Goal: Navigation & Orientation: Find specific page/section

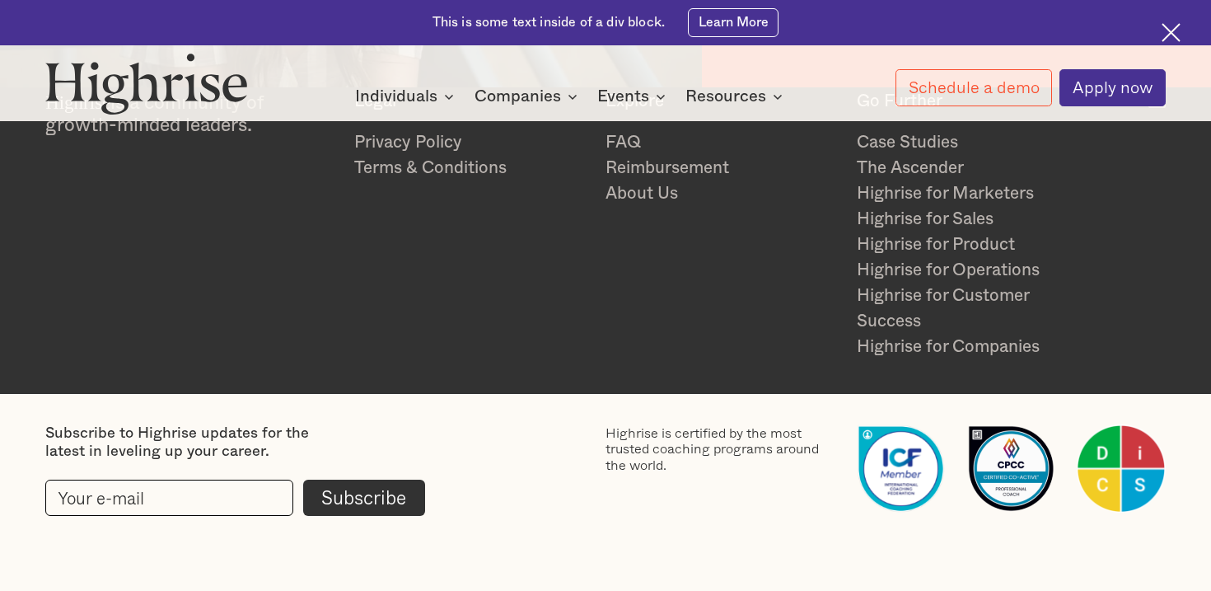
scroll to position [2591, 0]
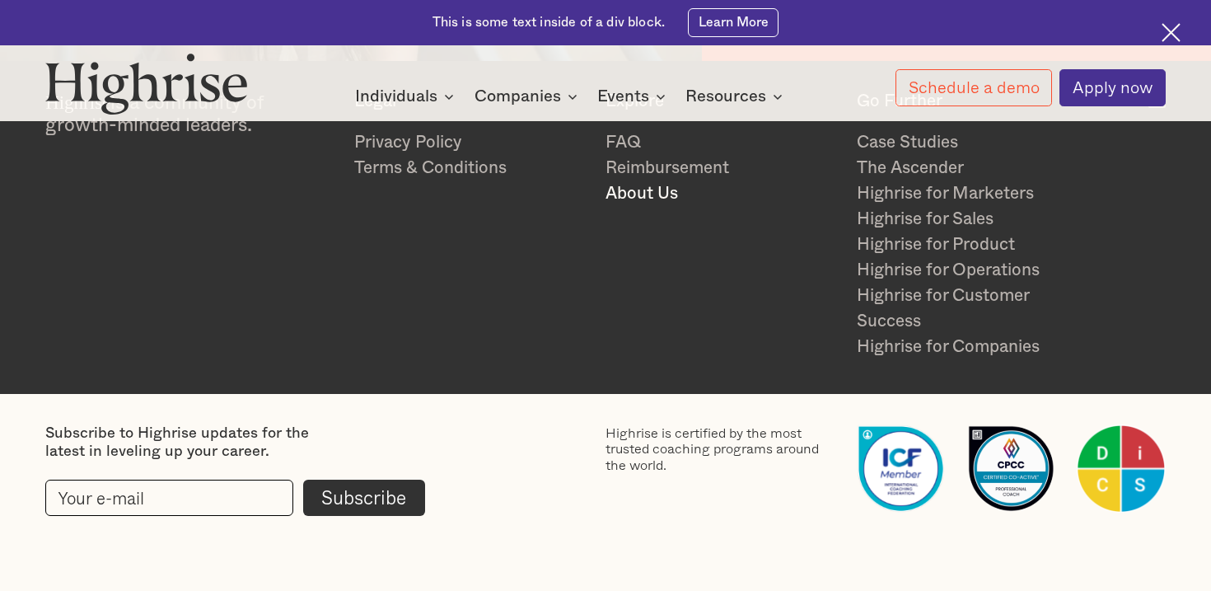
click at [661, 196] on link "About Us" at bounding box center [722, 193] width 232 height 26
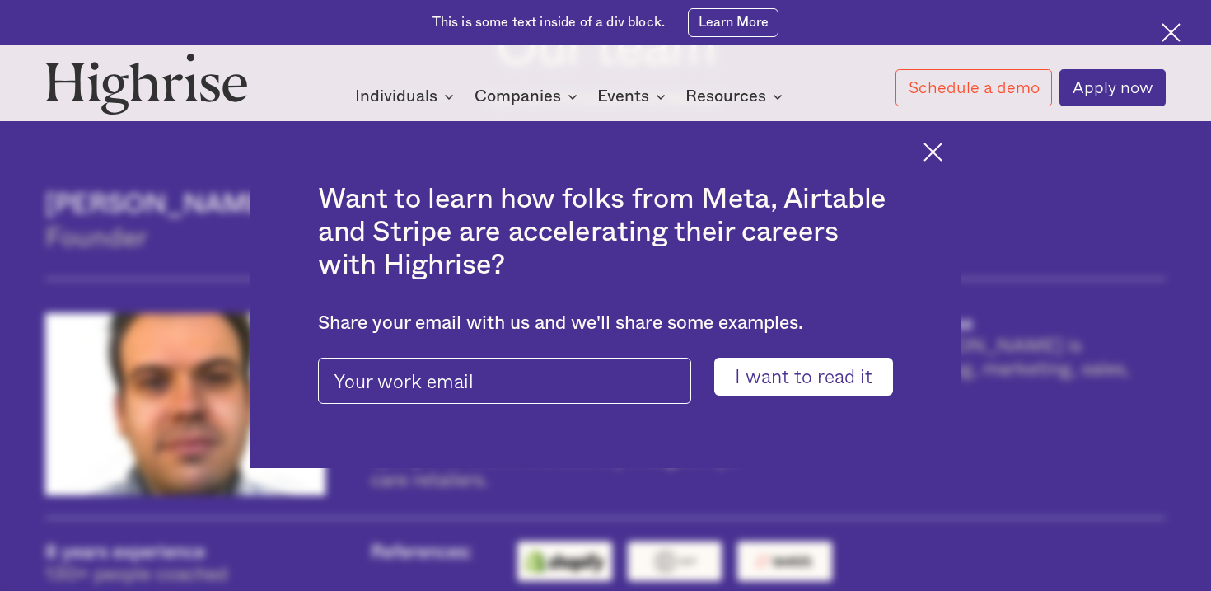
drag, startPoint x: 935, startPoint y: 148, endPoint x: 903, endPoint y: 180, distance: 44.9
click at [934, 147] on img at bounding box center [933, 152] width 19 height 19
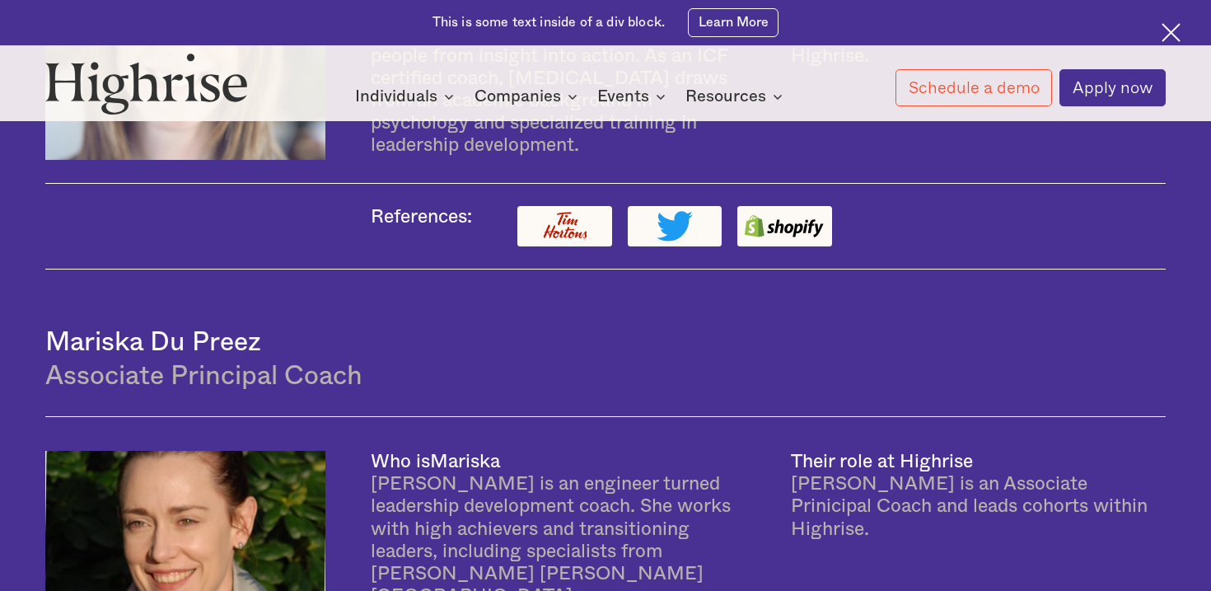
scroll to position [2587, 0]
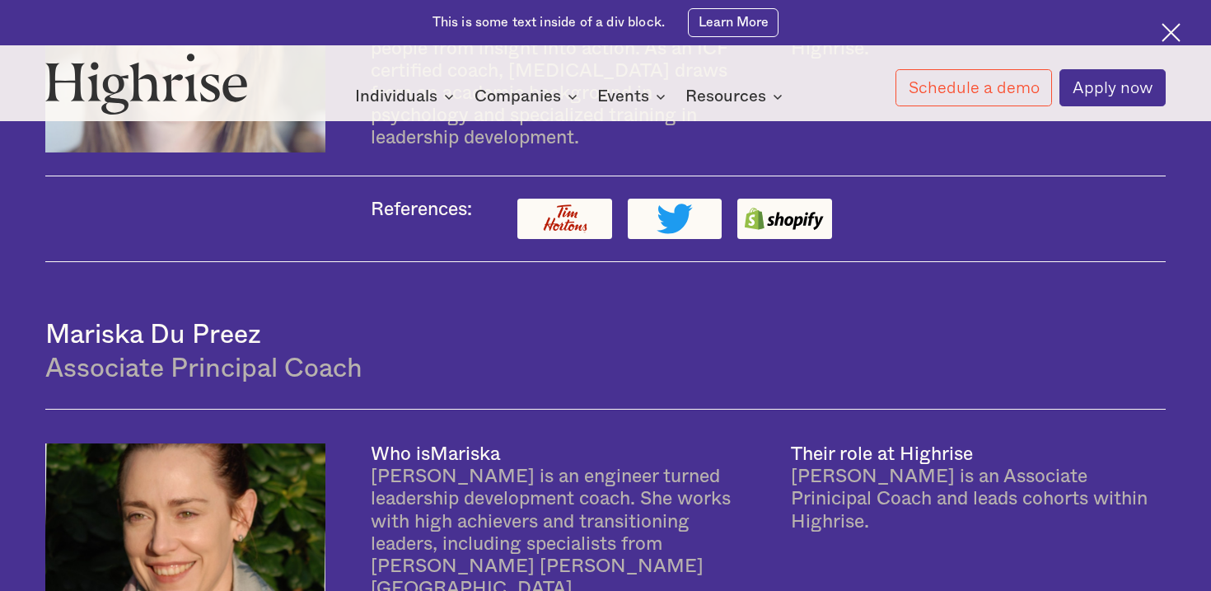
drag, startPoint x: 543, startPoint y: 252, endPoint x: 547, endPoint y: 239, distance: 13.8
click at [543, 262] on div "Mariska Du Preez Associate Principal Coach" at bounding box center [605, 335] width 1121 height 147
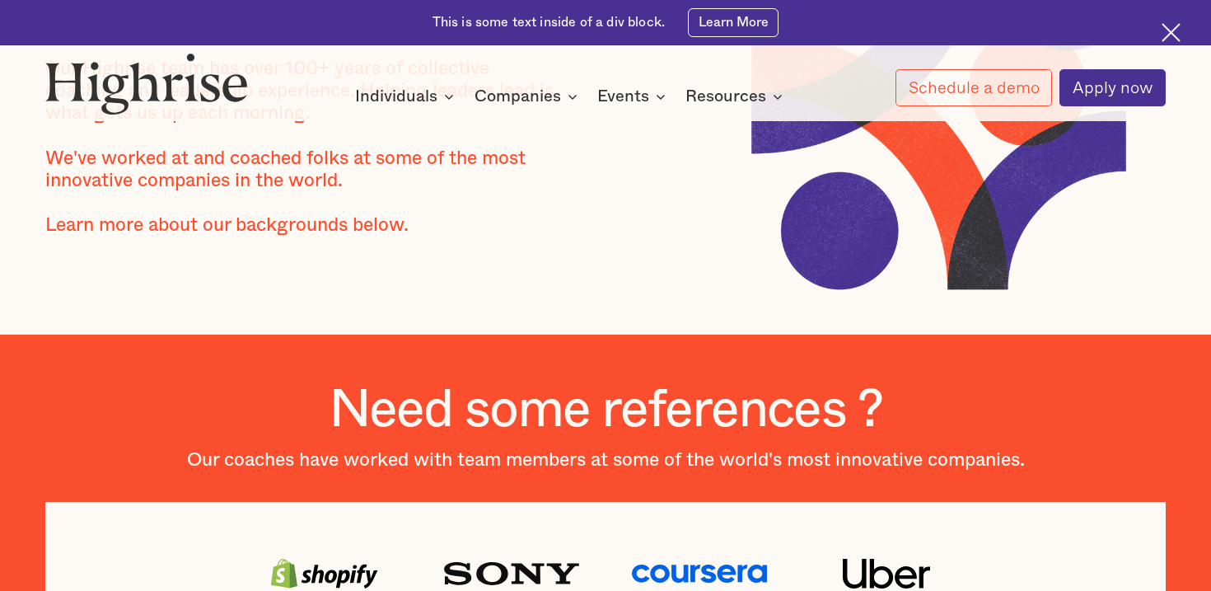
scroll to position [0, 0]
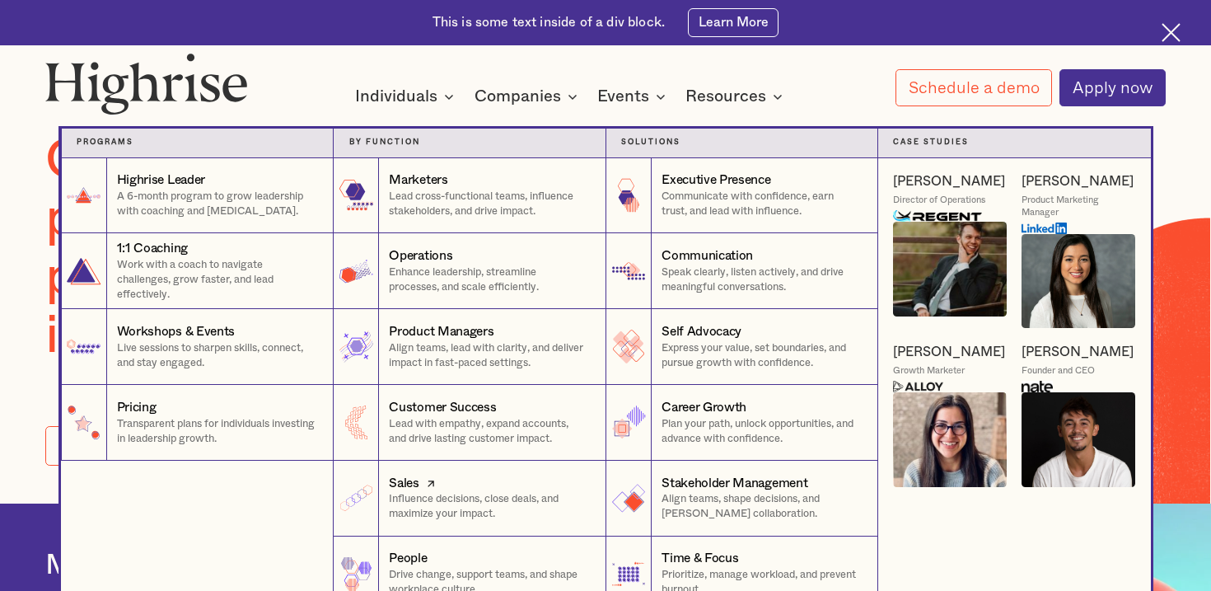
scroll to position [51, 0]
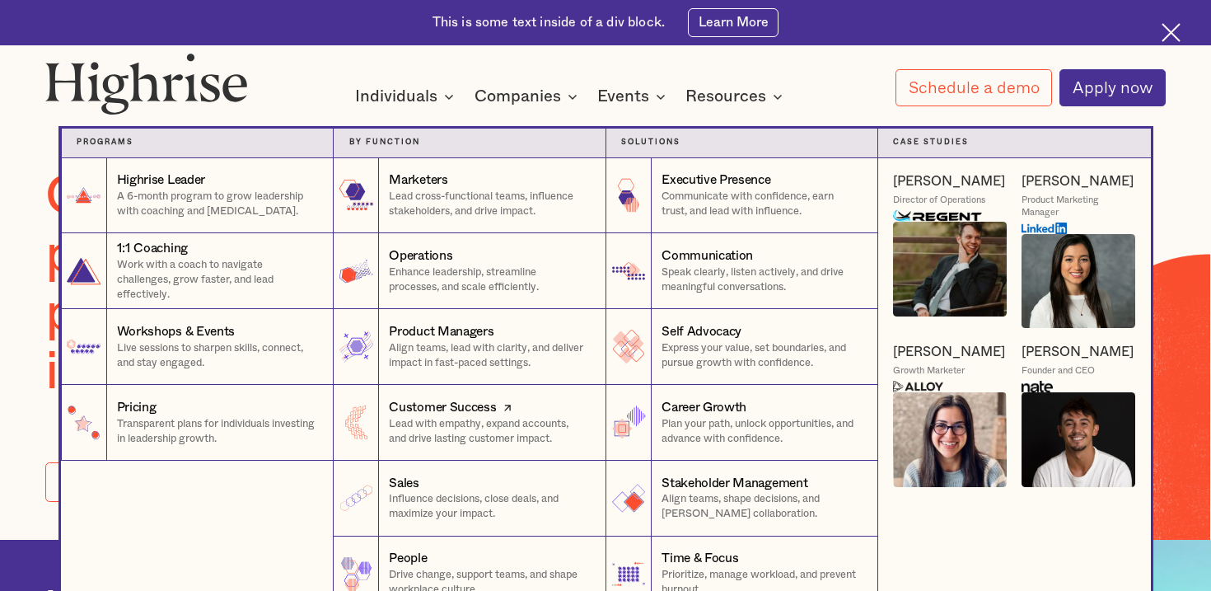
click at [456, 426] on p "Lead with empathy, expand accounts, and drive lasting customer impact." at bounding box center [489, 432] width 201 height 30
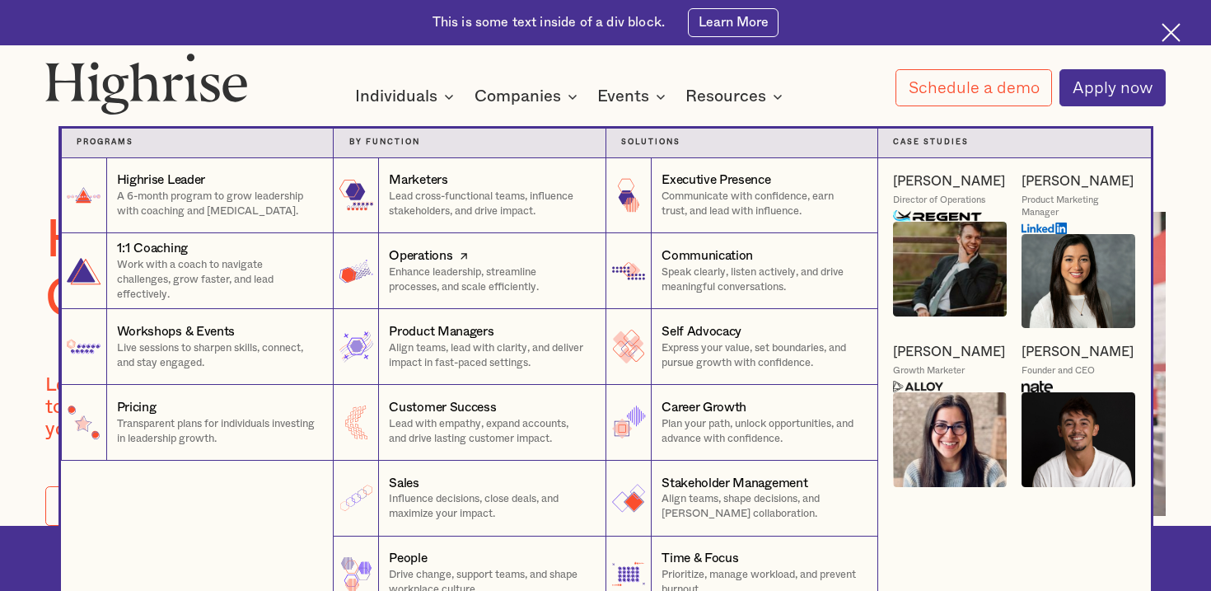
click at [427, 280] on p "Enhance leadership, streamline processes, and scale efficiently." at bounding box center [489, 280] width 201 height 30
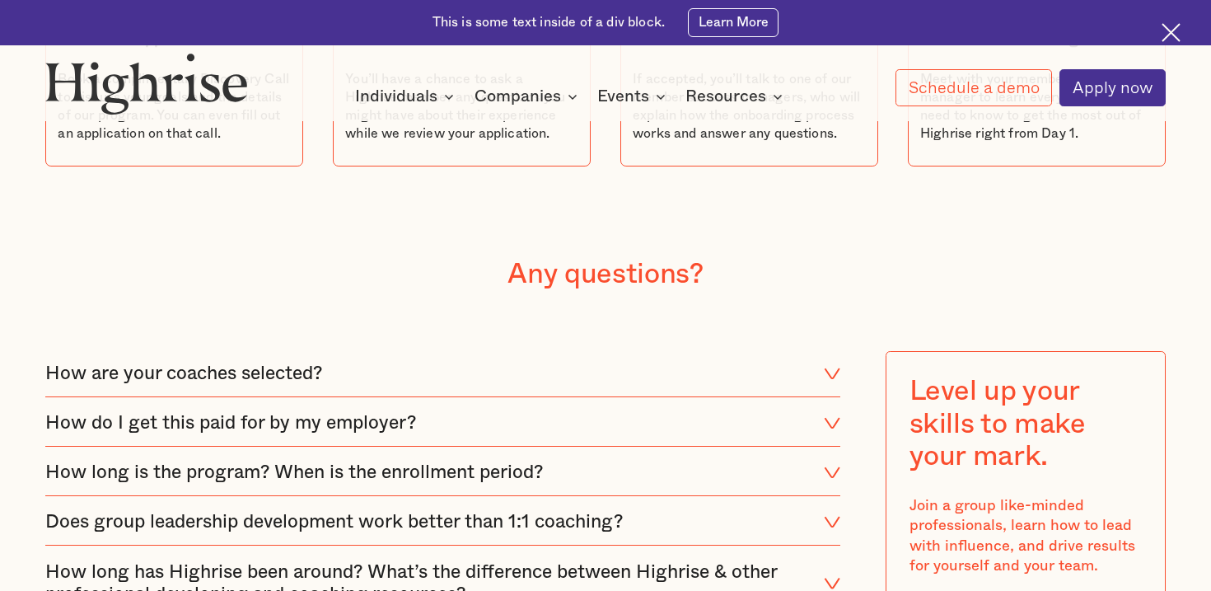
scroll to position [6379, 0]
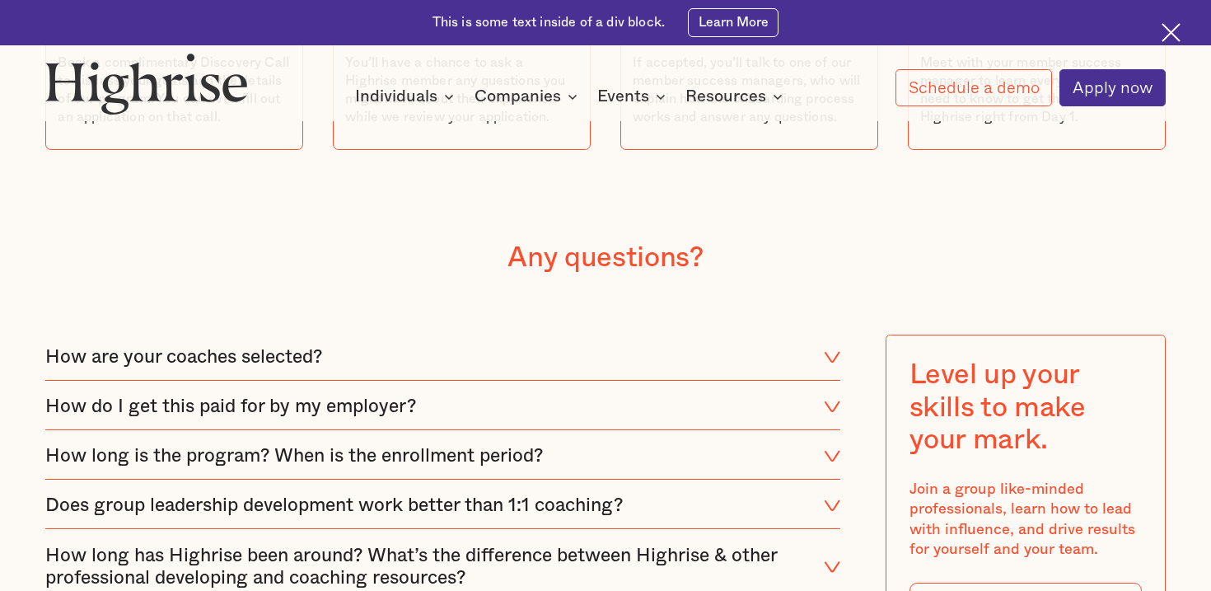
click at [288, 384] on div "How do I get this paid for by my employer?" at bounding box center [442, 406] width 795 height 45
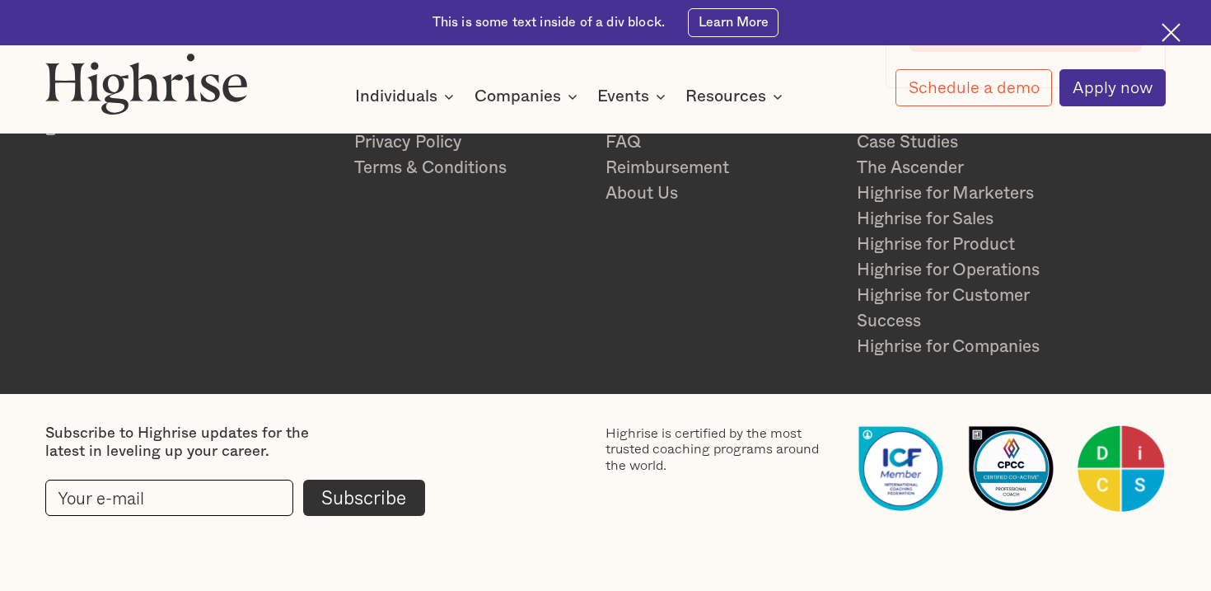
scroll to position [7099, 0]
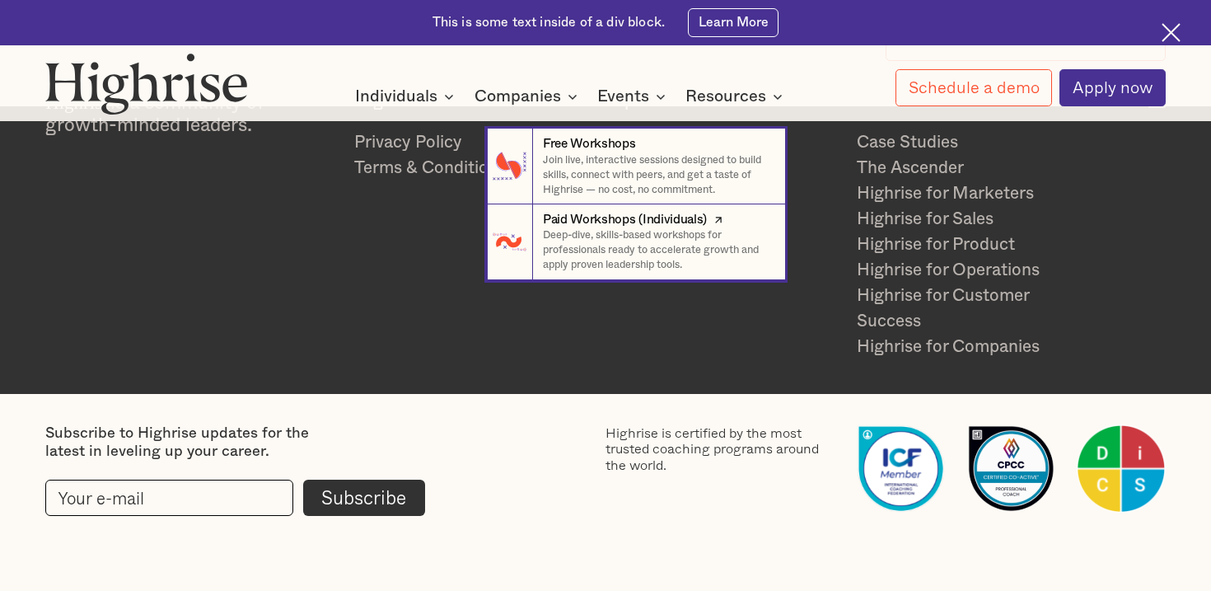
click at [655, 255] on p "Deep-dive, skills-based workshops for professionals ready to accelerate growth …" at bounding box center [656, 250] width 227 height 44
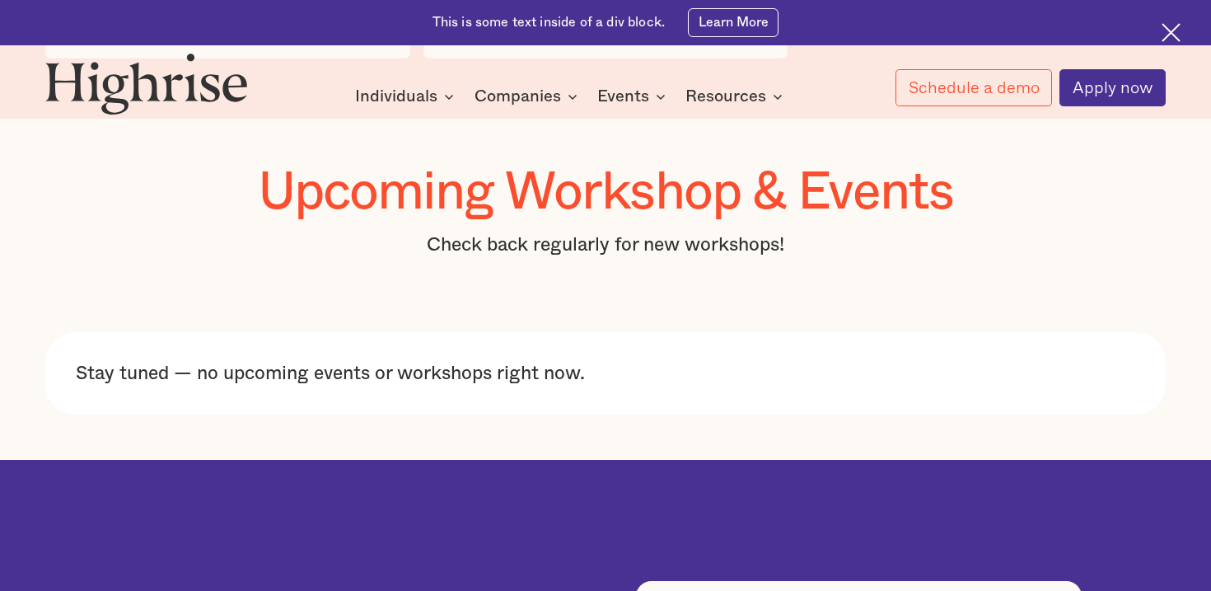
scroll to position [5067, 0]
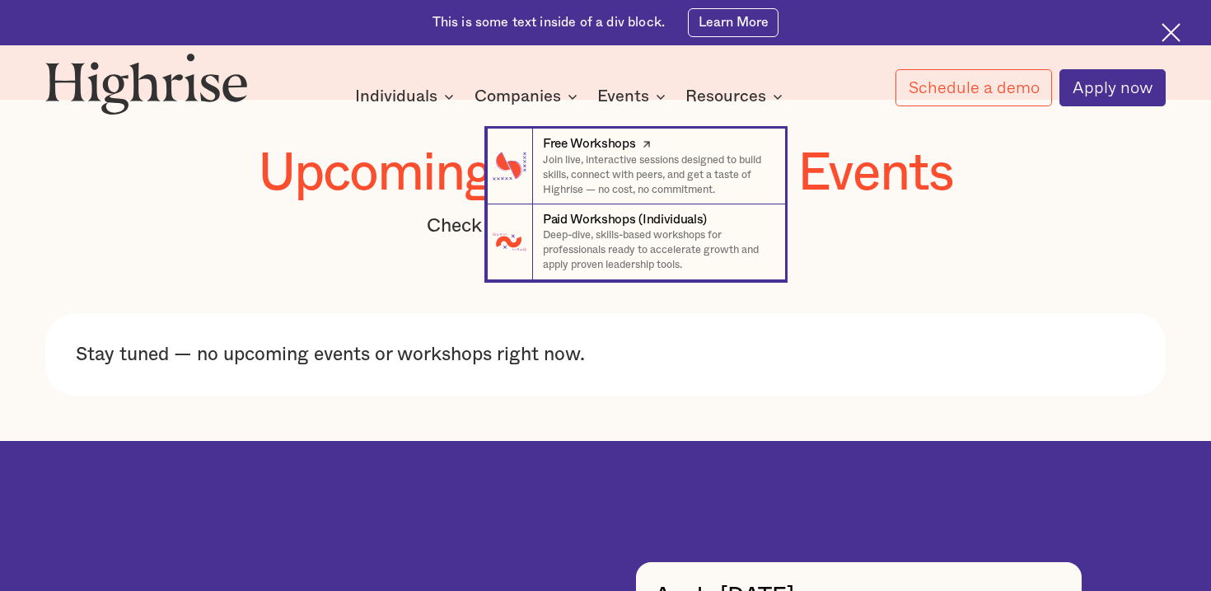
click at [646, 140] on icon at bounding box center [647, 144] width 16 height 20
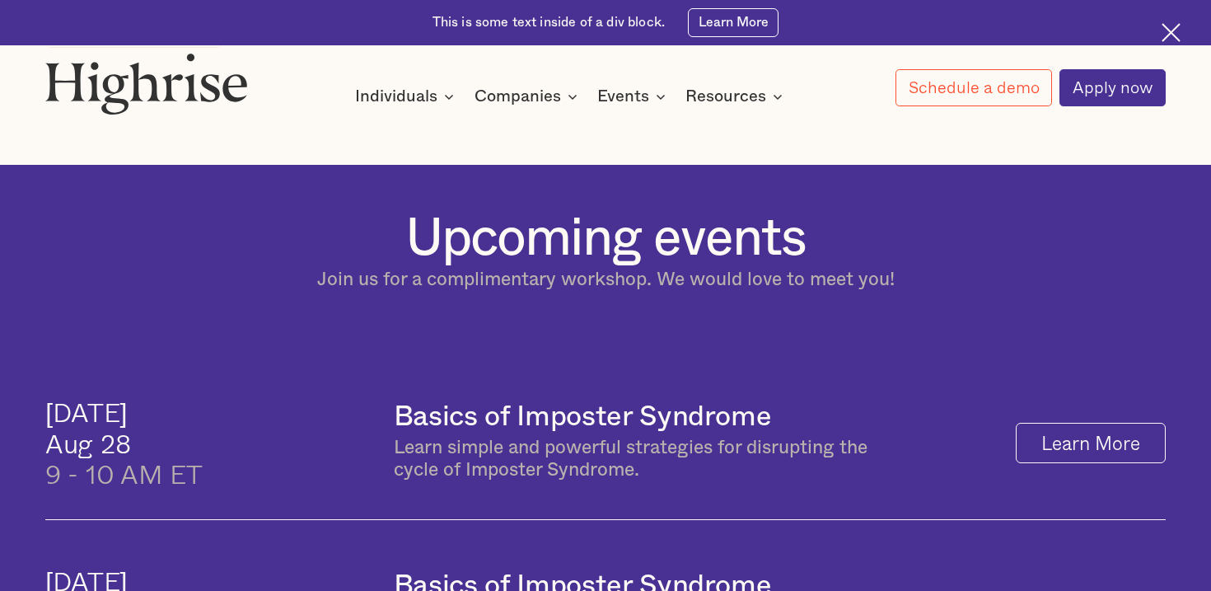
scroll to position [509, 0]
